Goal: Task Accomplishment & Management: Manage account settings

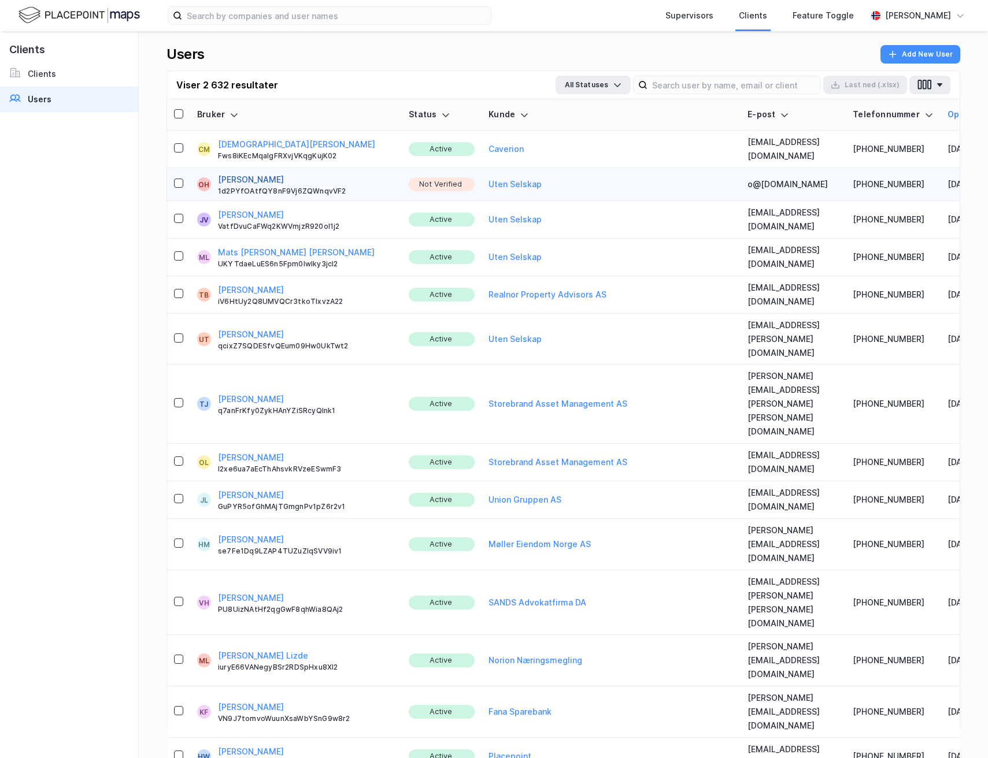
click at [238, 173] on button "[PERSON_NAME]" at bounding box center [251, 180] width 66 height 14
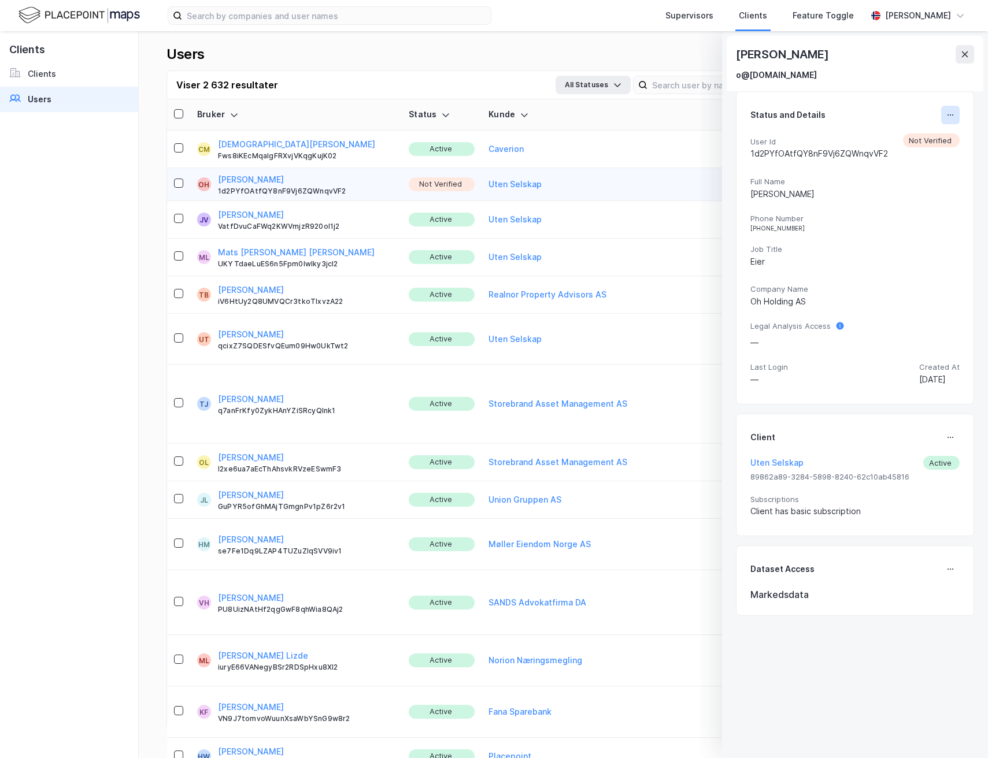
click at [946, 118] on icon at bounding box center [950, 114] width 9 height 9
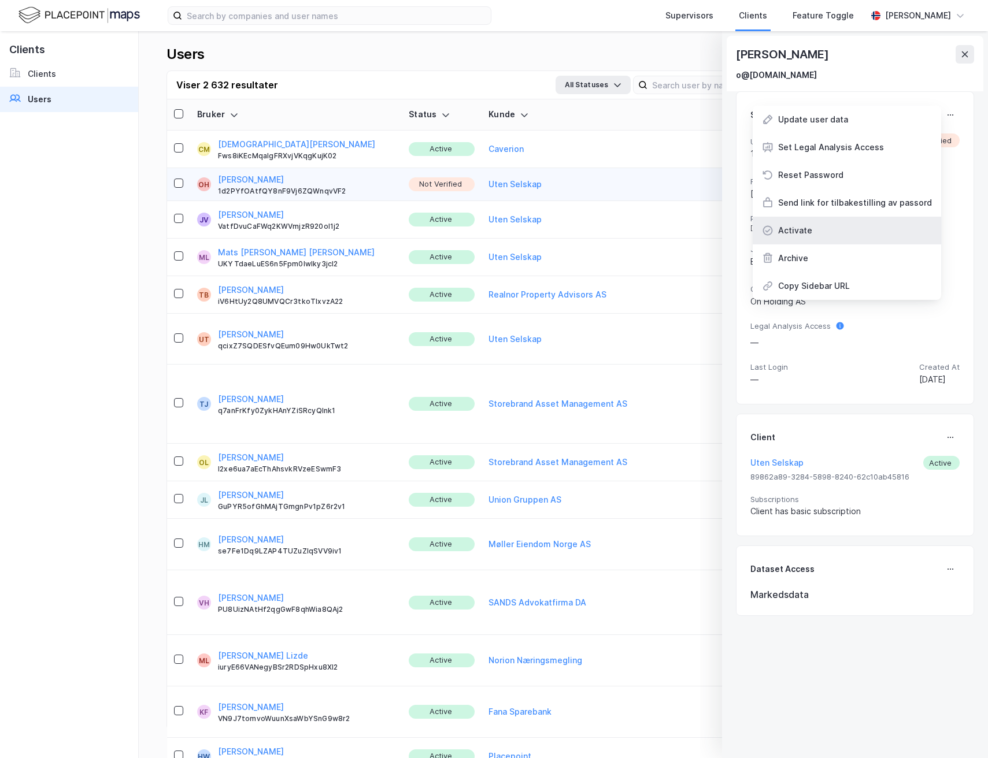
click at [799, 235] on div "Activate" at bounding box center [795, 231] width 34 height 14
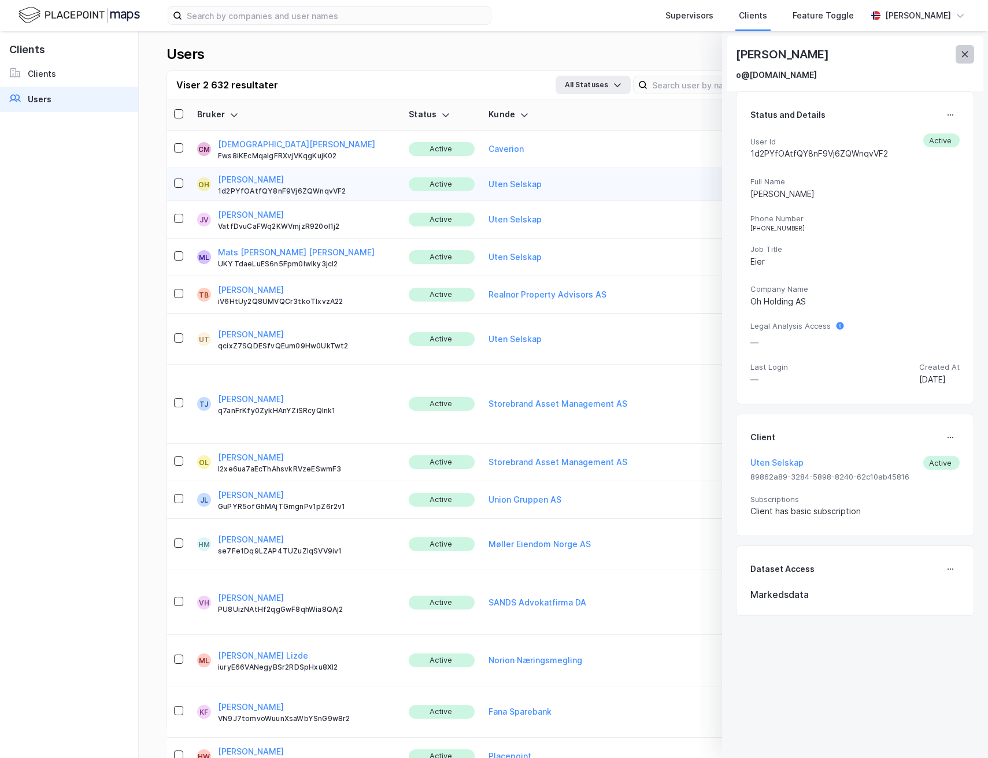
click at [961, 55] on icon at bounding box center [964, 54] width 9 height 9
